Goal: Transaction & Acquisition: Purchase product/service

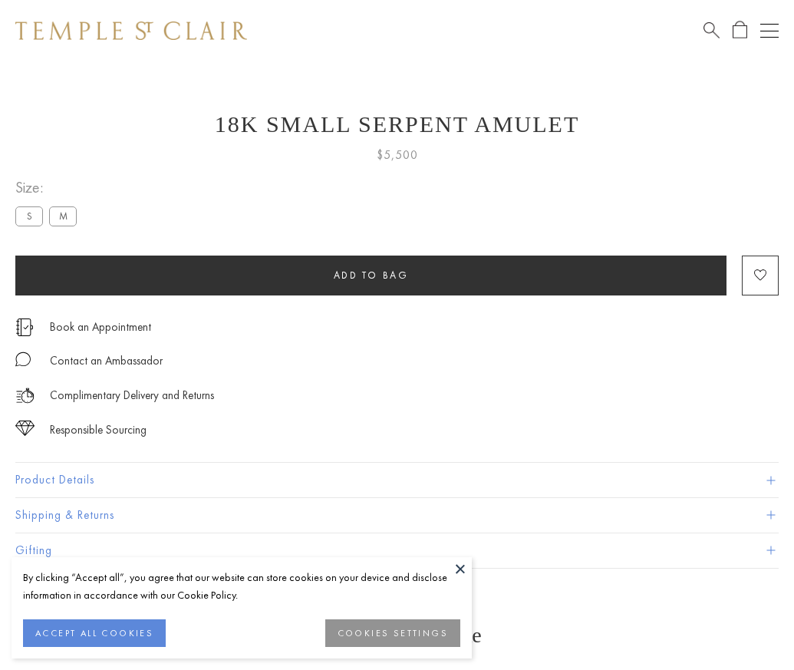
click at [371, 275] on span "Add to bag" at bounding box center [371, 275] width 75 height 13
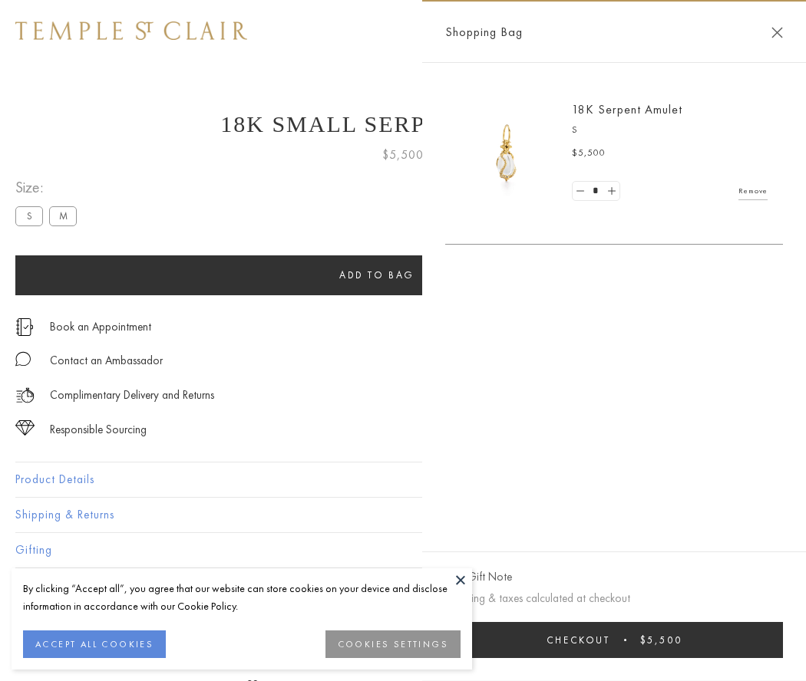
click at [633, 640] on button "Checkout $5,500" at bounding box center [614, 640] width 338 height 36
